Goal: Task Accomplishment & Management: Complete application form

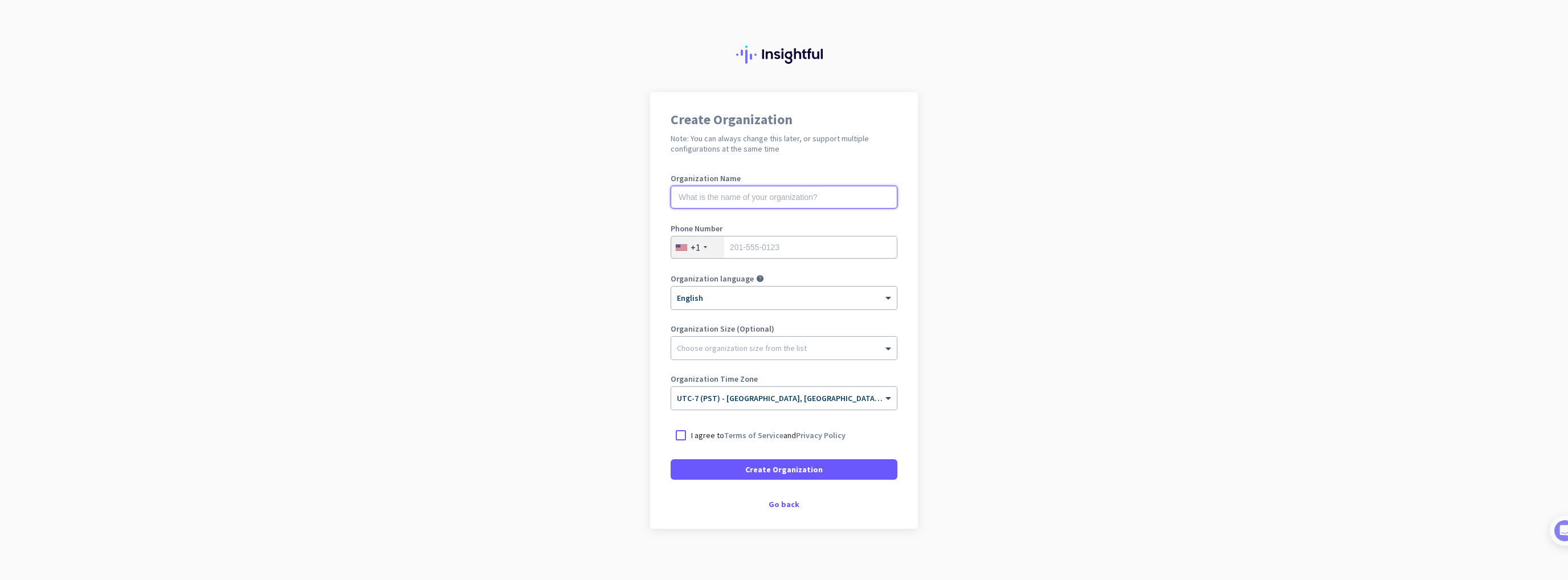
click at [709, 195] on input "text" at bounding box center [784, 197] width 227 height 23
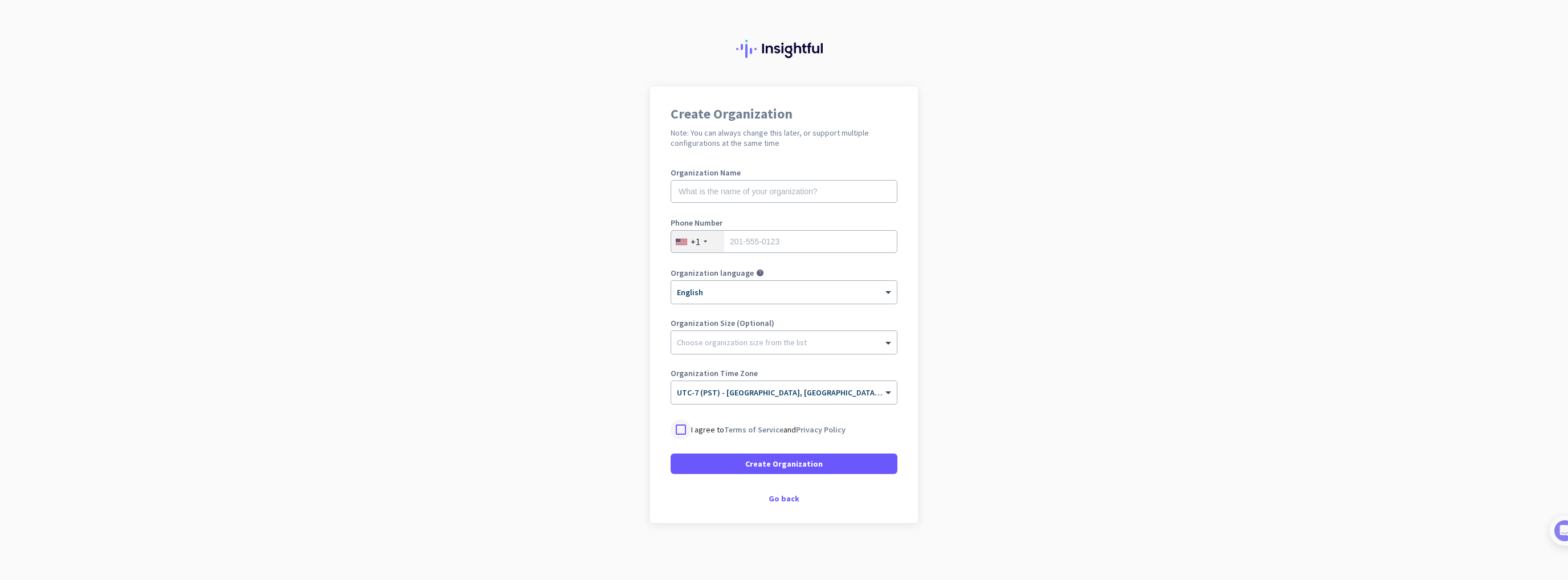
click at [682, 428] on div at bounding box center [681, 430] width 21 height 21
click at [752, 464] on span "Create Organization" at bounding box center [784, 464] width 77 height 12
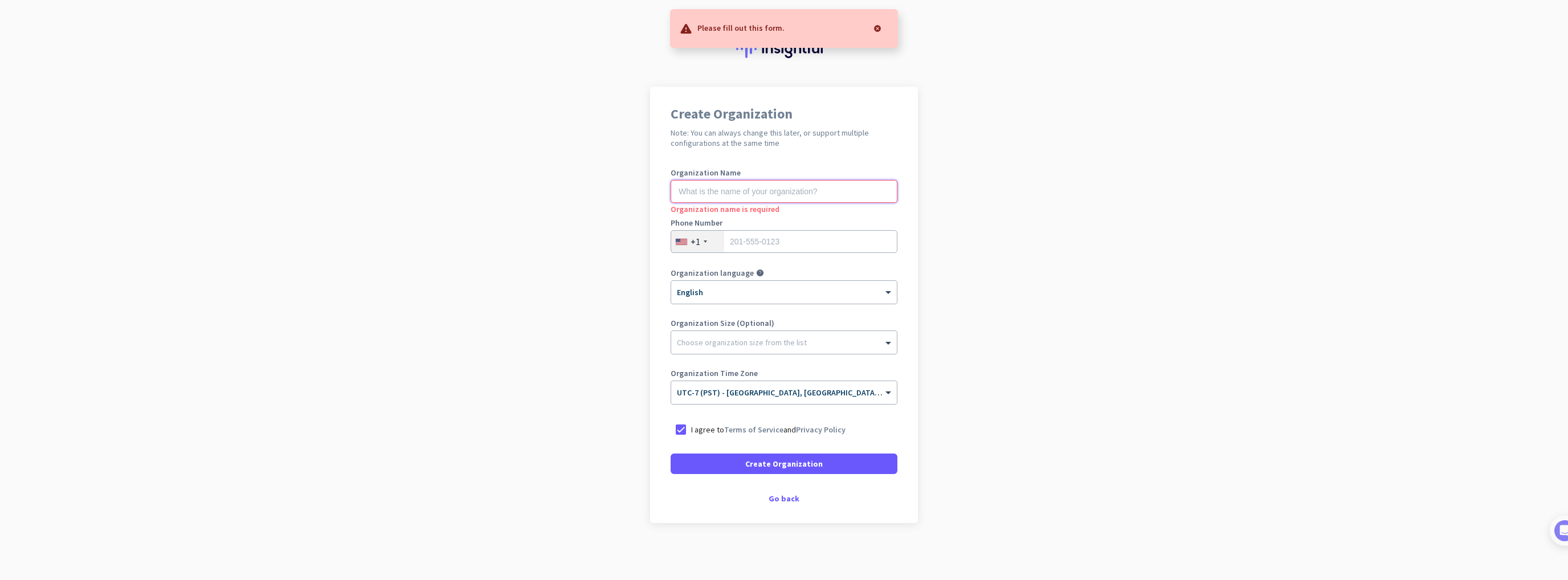
click at [738, 197] on input "text" at bounding box center [784, 191] width 227 height 23
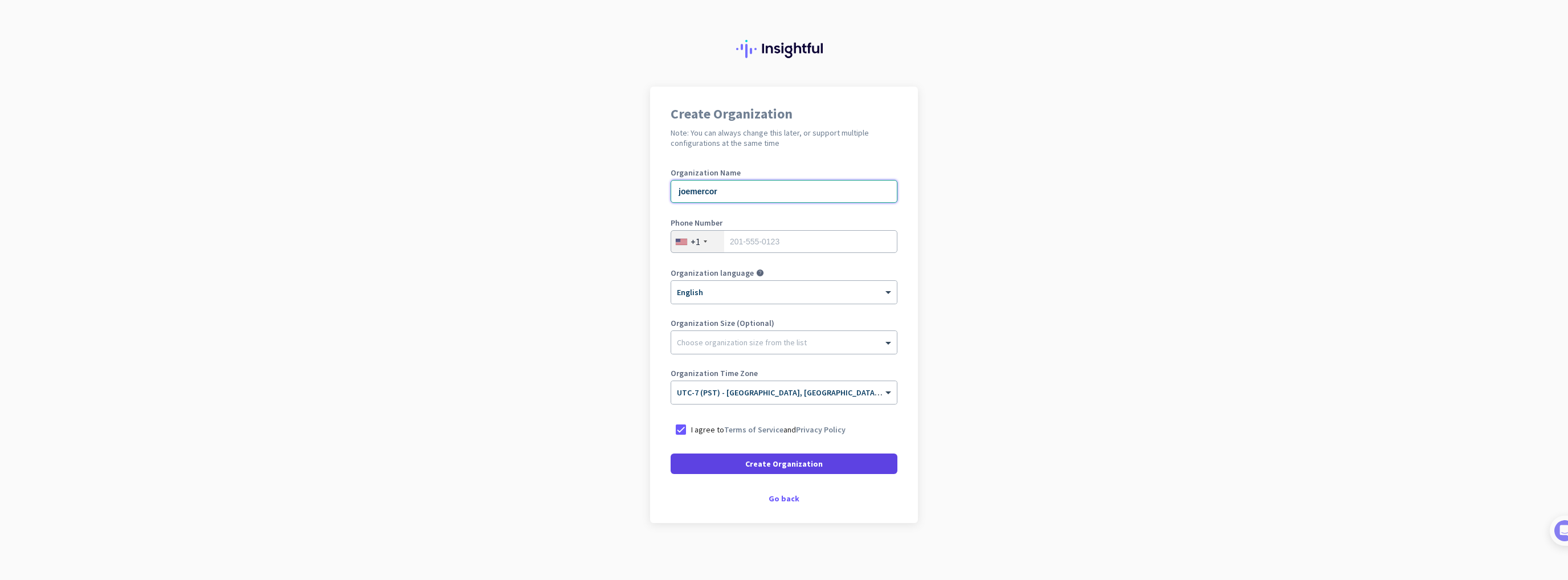
type input "joemercor"
click at [750, 466] on span "Create Organization" at bounding box center [784, 464] width 77 height 12
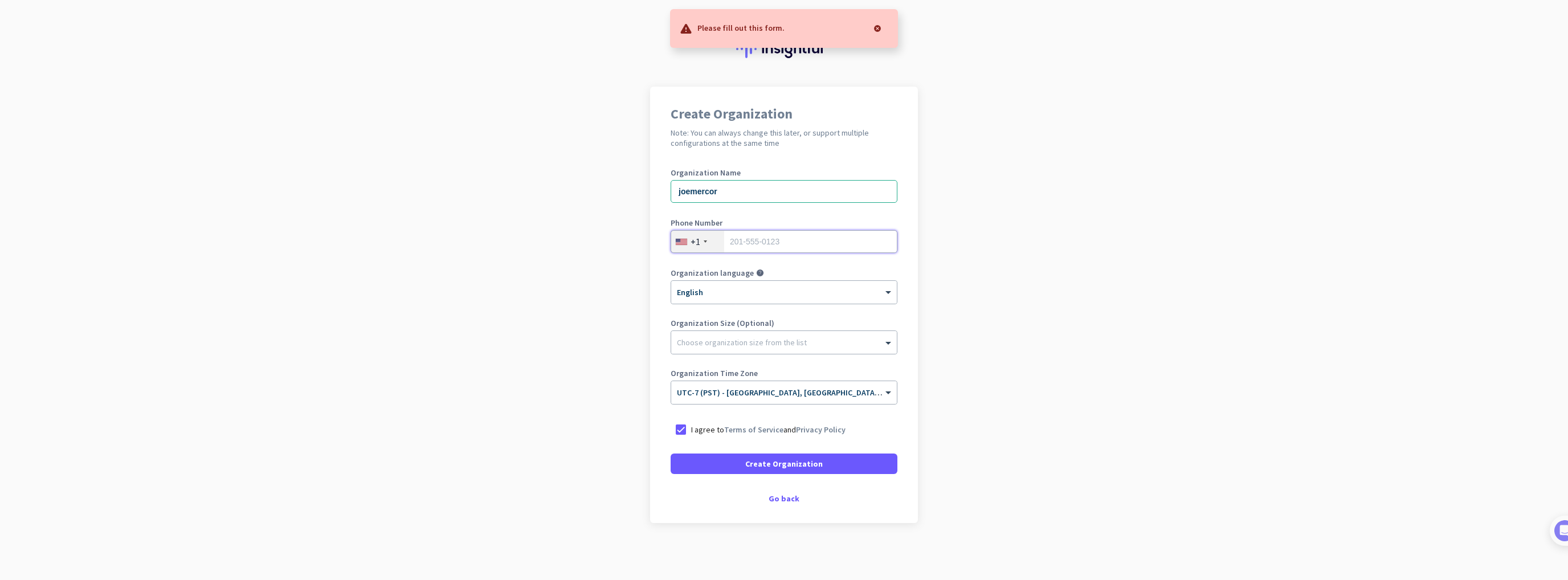
click at [800, 241] on input "tel" at bounding box center [784, 241] width 227 height 23
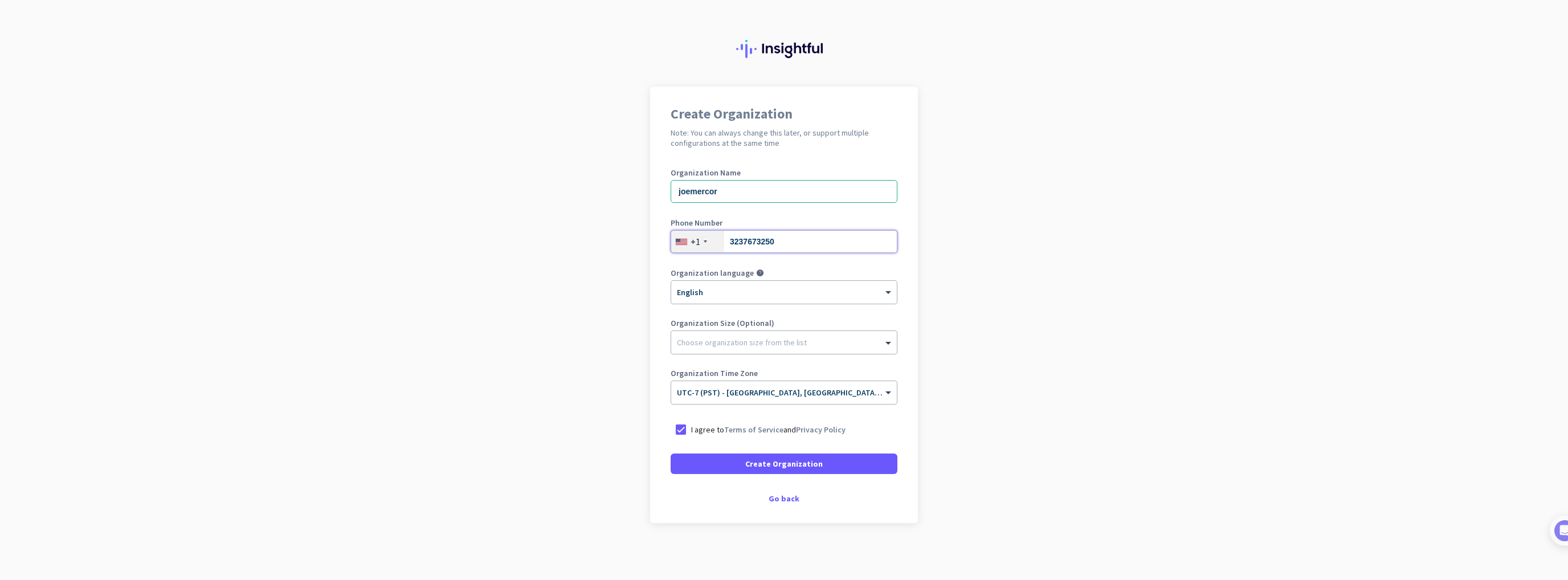
type input "3237673250"
